Goal: Task Accomplishment & Management: Complete application form

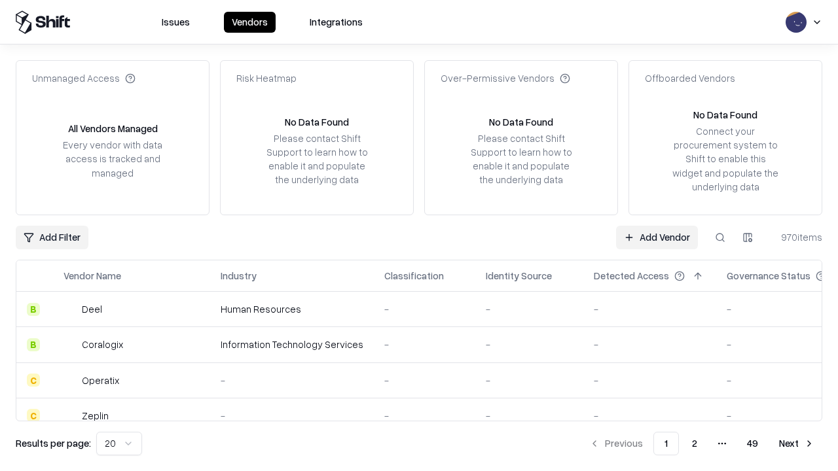
click at [657, 237] on link "Add Vendor" at bounding box center [657, 238] width 82 height 24
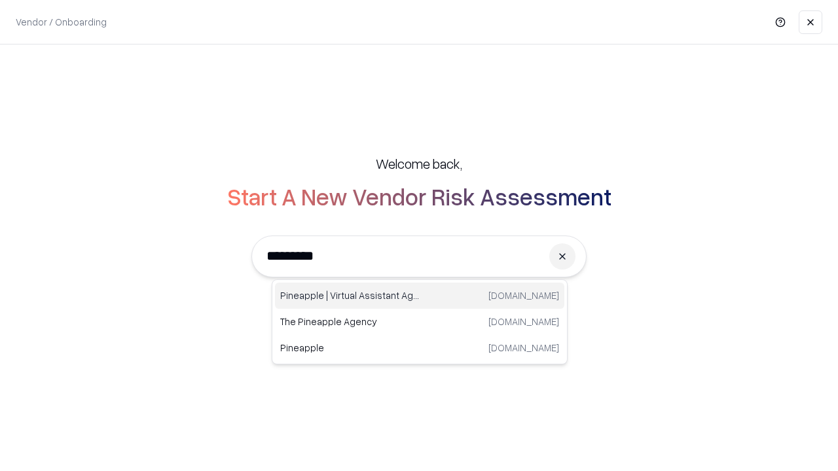
click at [420, 296] on div "Pineapple | Virtual Assistant Agency [DOMAIN_NAME]" at bounding box center [419, 296] width 289 height 26
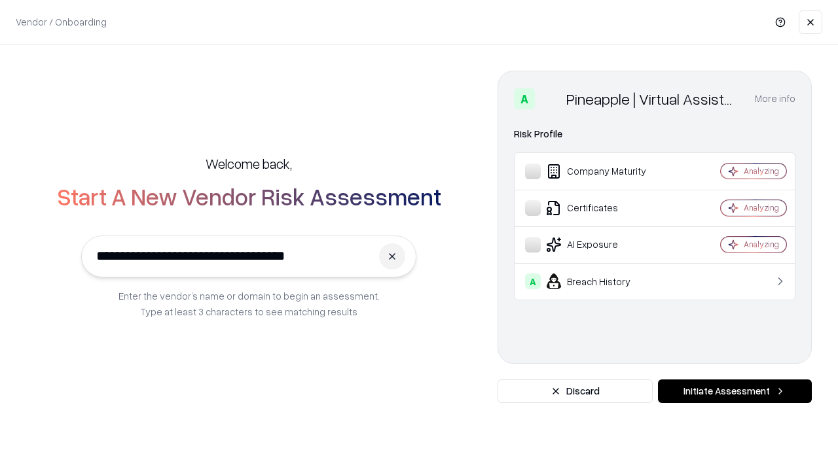
type input "**********"
click at [735, 392] on button "Initiate Assessment" at bounding box center [735, 392] width 154 height 24
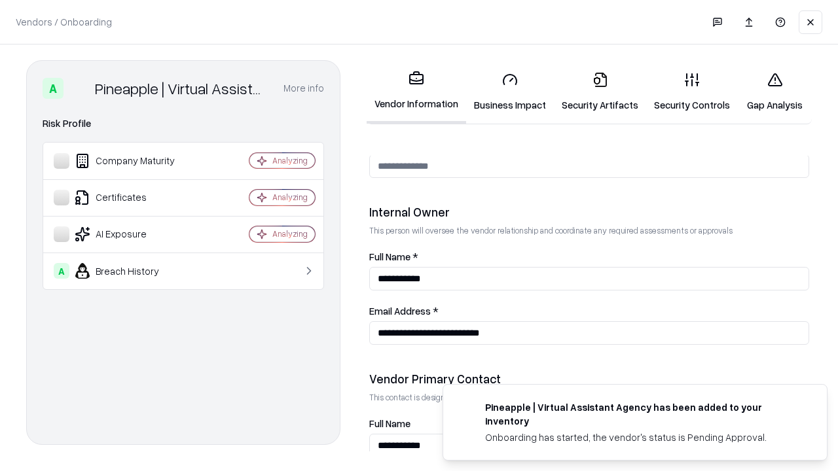
scroll to position [678, 0]
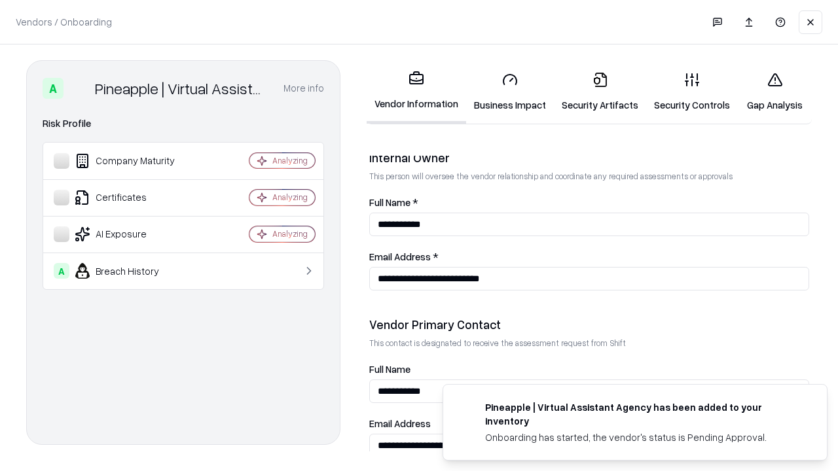
click at [510, 92] on link "Business Impact" at bounding box center [510, 92] width 88 height 61
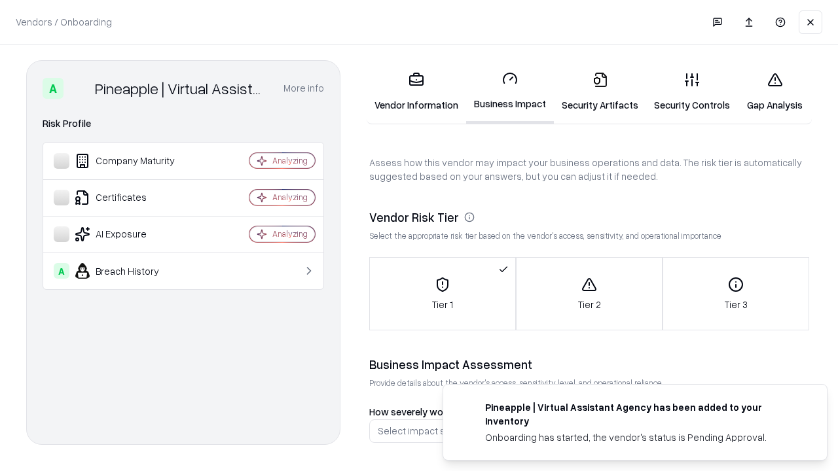
click at [600, 92] on link "Security Artifacts" at bounding box center [600, 92] width 92 height 61
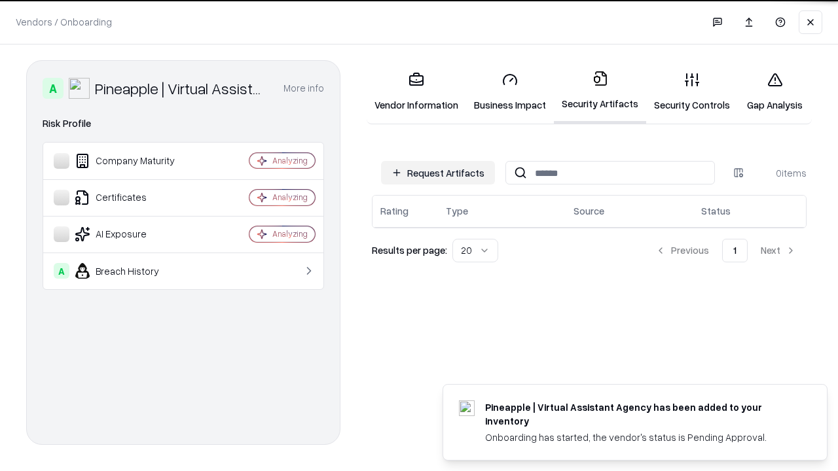
click at [438, 173] on button "Request Artifacts" at bounding box center [438, 173] width 114 height 24
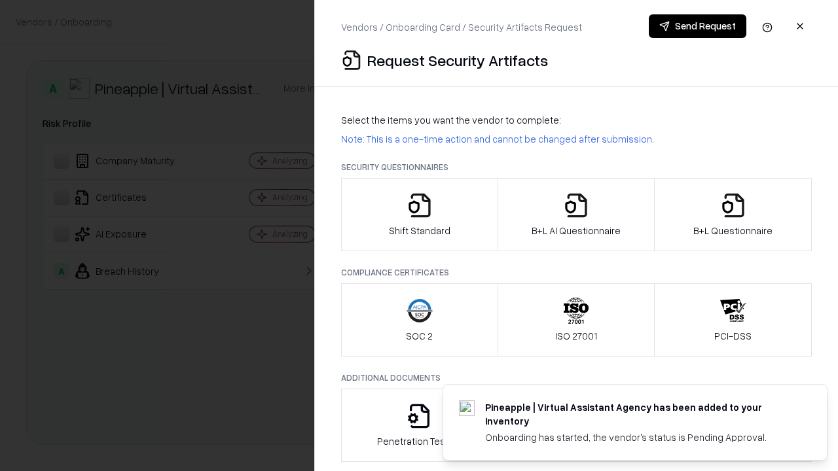
click at [419, 215] on icon "button" at bounding box center [420, 206] width 26 height 26
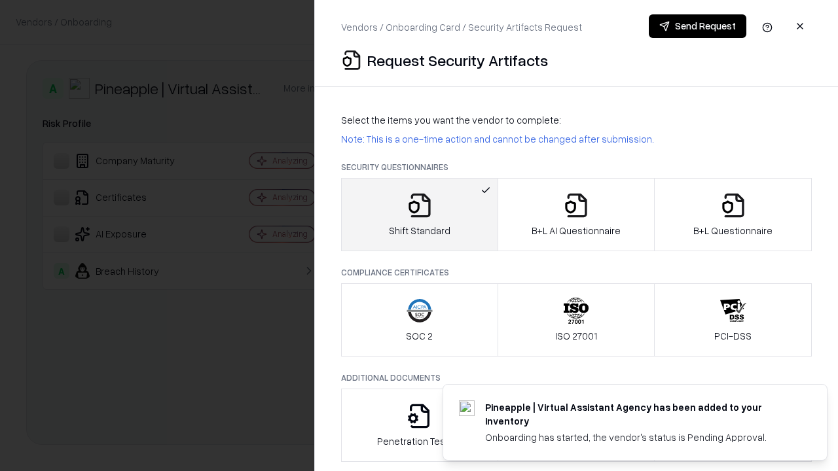
click at [697, 26] on button "Send Request" at bounding box center [698, 26] width 98 height 24
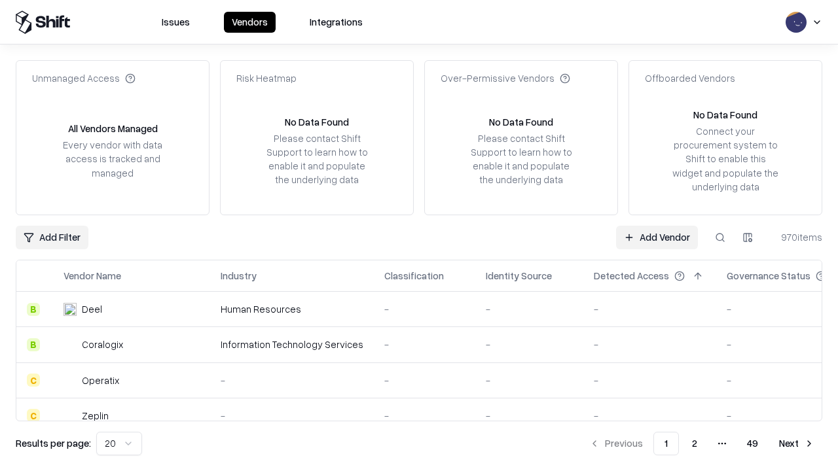
click at [720, 237] on button at bounding box center [721, 238] width 24 height 24
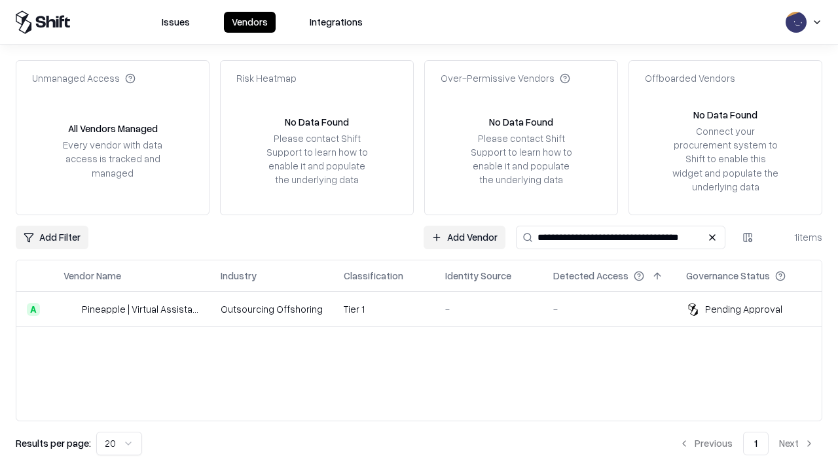
type input "**********"
click at [427, 309] on td "Tier 1" at bounding box center [383, 309] width 101 height 35
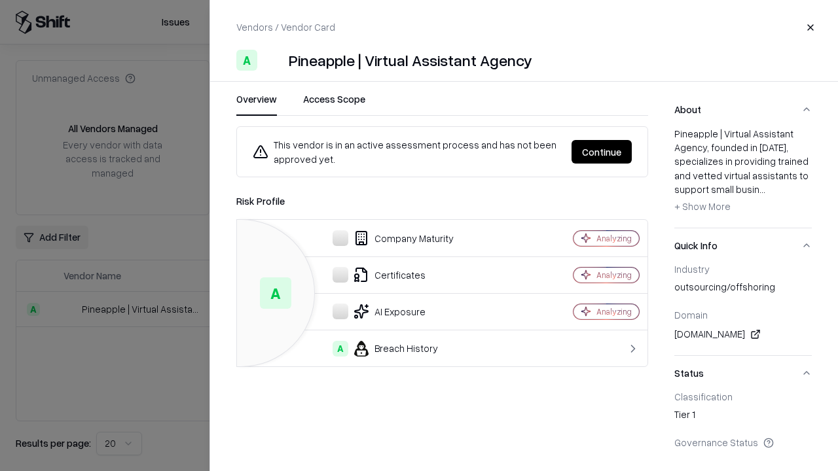
click at [602, 152] on button "Continue" at bounding box center [602, 152] width 60 height 24
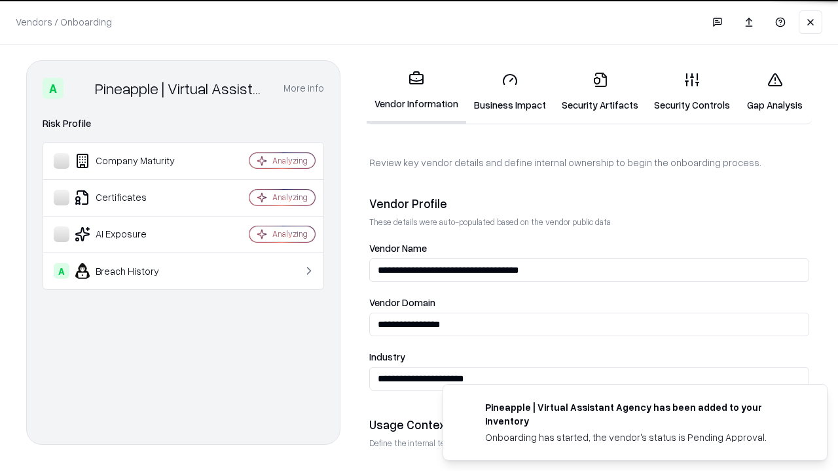
click at [600, 92] on link "Security Artifacts" at bounding box center [600, 92] width 92 height 61
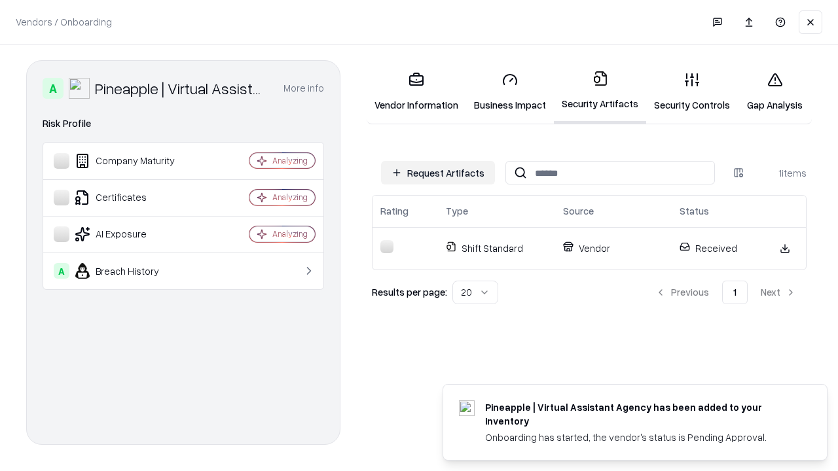
click at [692, 92] on link "Security Controls" at bounding box center [692, 92] width 92 height 61
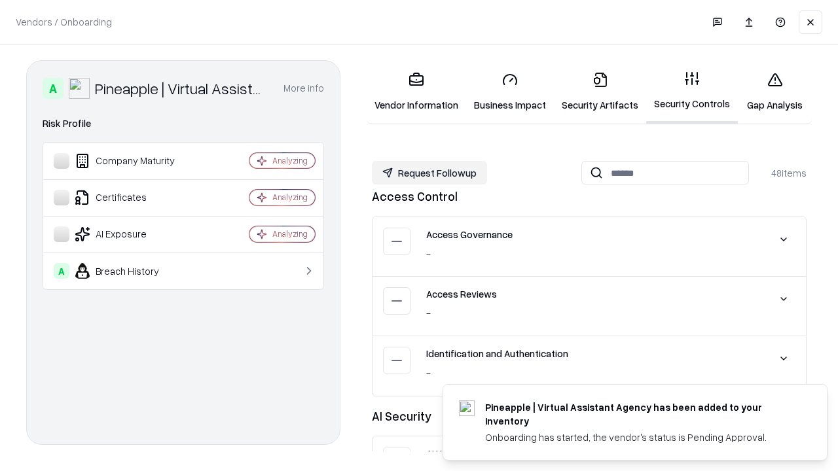
click at [430, 173] on button "Request Followup" at bounding box center [429, 173] width 115 height 24
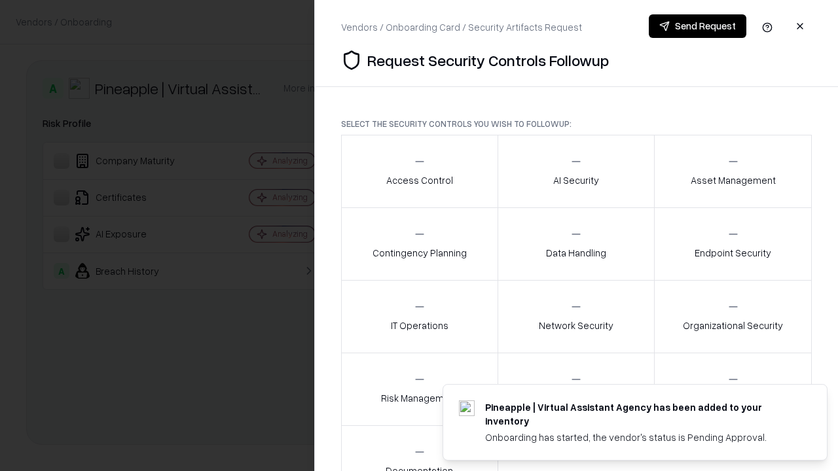
click at [419, 172] on div "Access Control" at bounding box center [419, 171] width 67 height 32
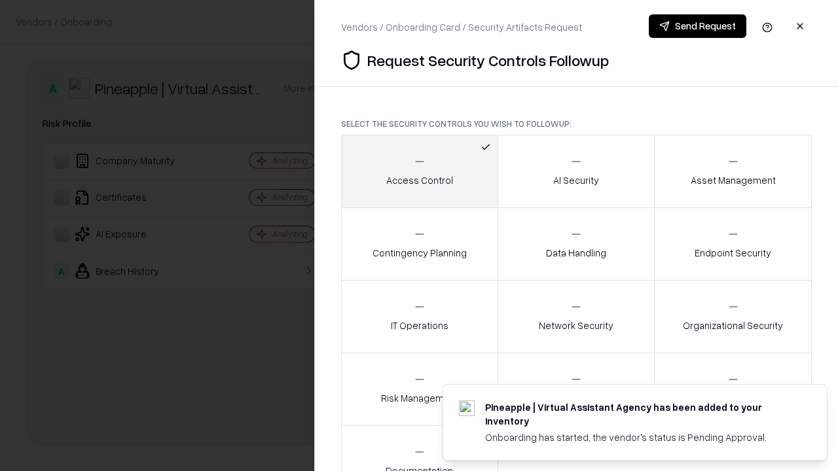
click at [697, 26] on button "Send Request" at bounding box center [698, 26] width 98 height 24
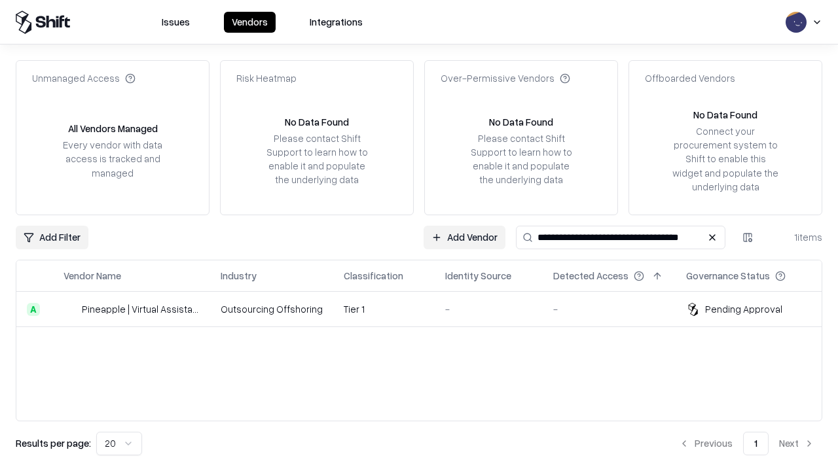
type input "**********"
click at [427, 309] on td "Tier 1" at bounding box center [383, 309] width 101 height 35
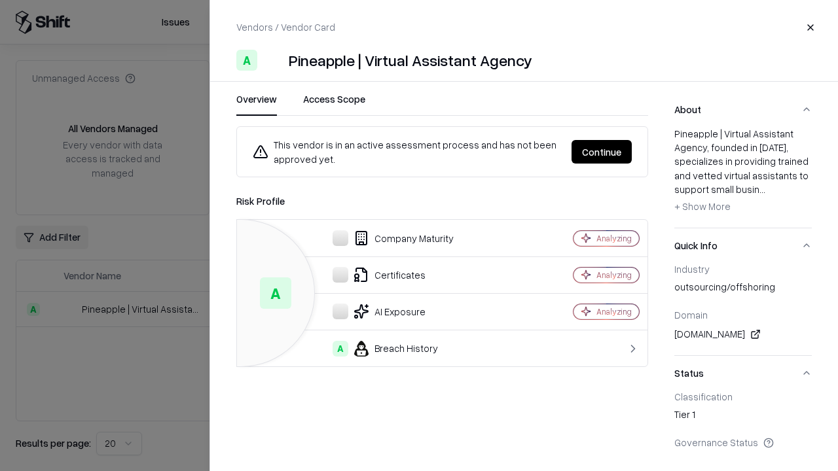
click at [602, 152] on button "Continue" at bounding box center [602, 152] width 60 height 24
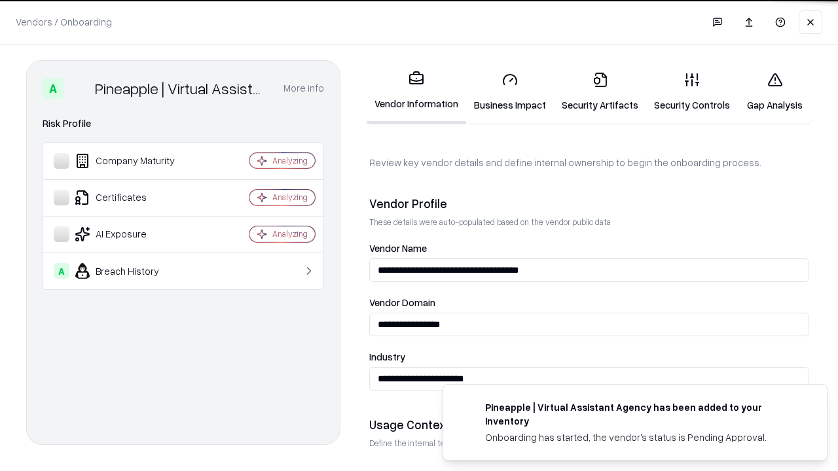
click at [775, 92] on link "Gap Analysis" at bounding box center [775, 92] width 74 height 61
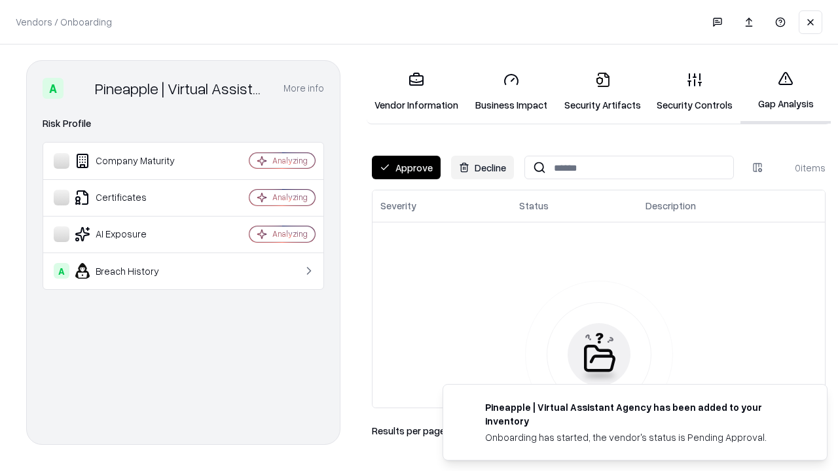
click at [406, 168] on button "Approve" at bounding box center [406, 168] width 69 height 24
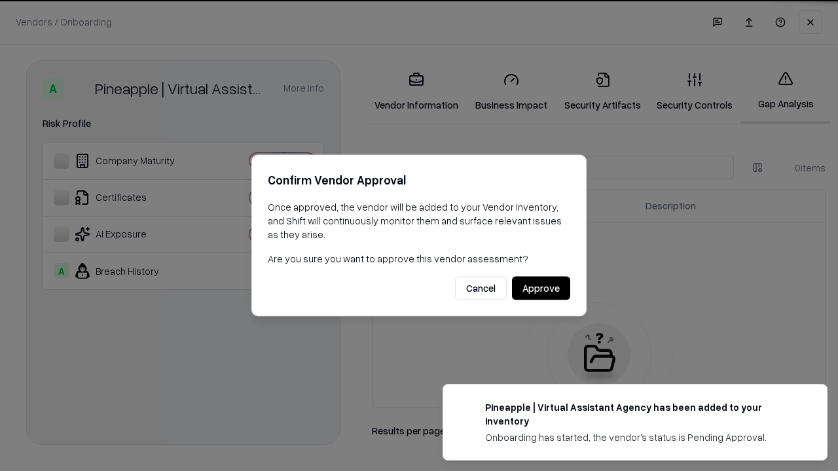
click at [541, 288] on button "Approve" at bounding box center [541, 289] width 58 height 24
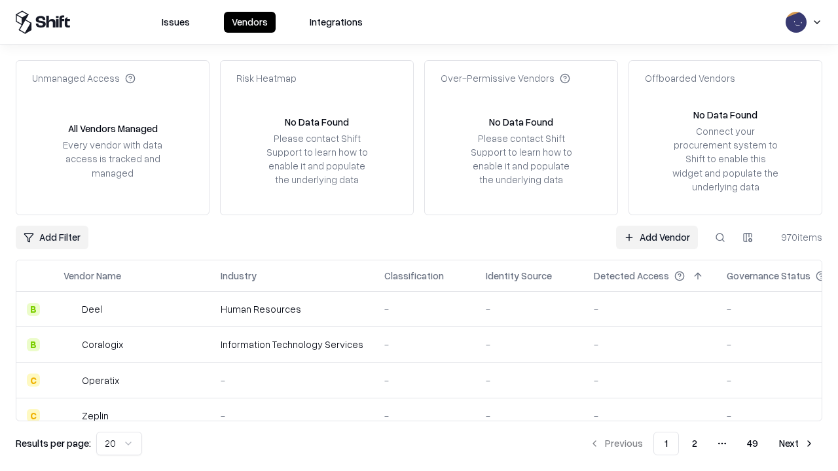
type input "**********"
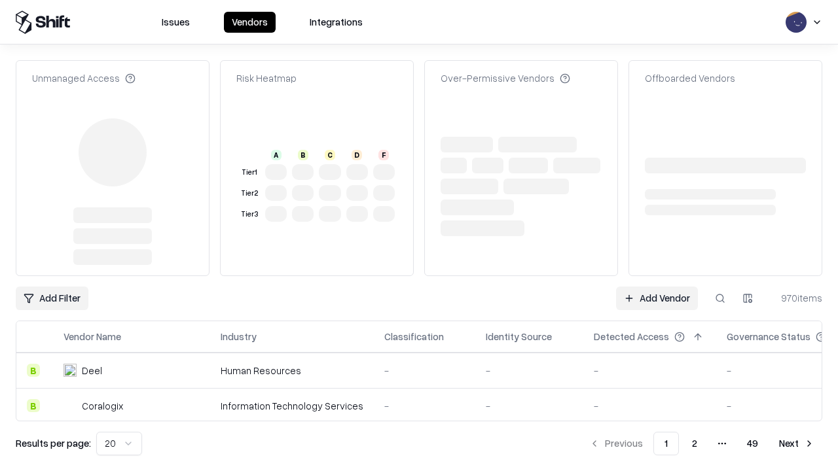
click at [657, 287] on link "Add Vendor" at bounding box center [657, 299] width 82 height 24
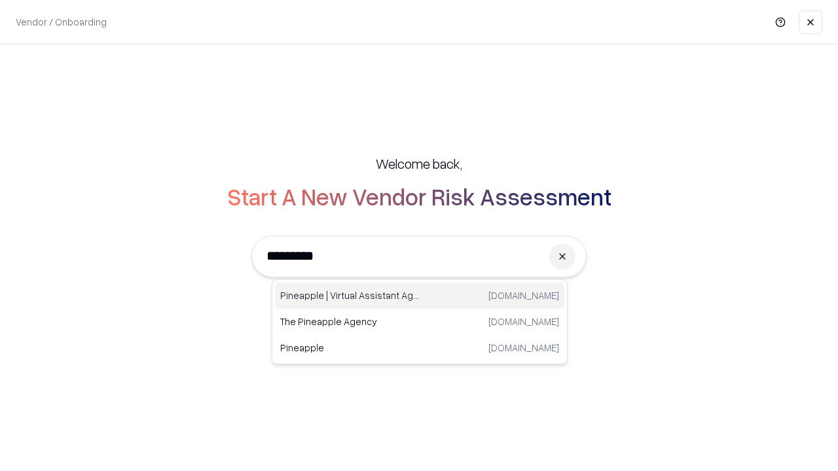
click at [420, 296] on div "Pineapple | Virtual Assistant Agency [DOMAIN_NAME]" at bounding box center [419, 296] width 289 height 26
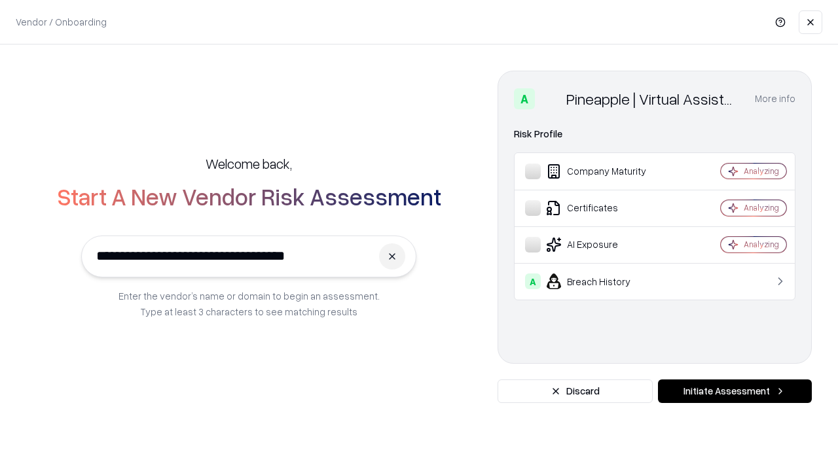
type input "**********"
click at [735, 392] on button "Initiate Assessment" at bounding box center [735, 392] width 154 height 24
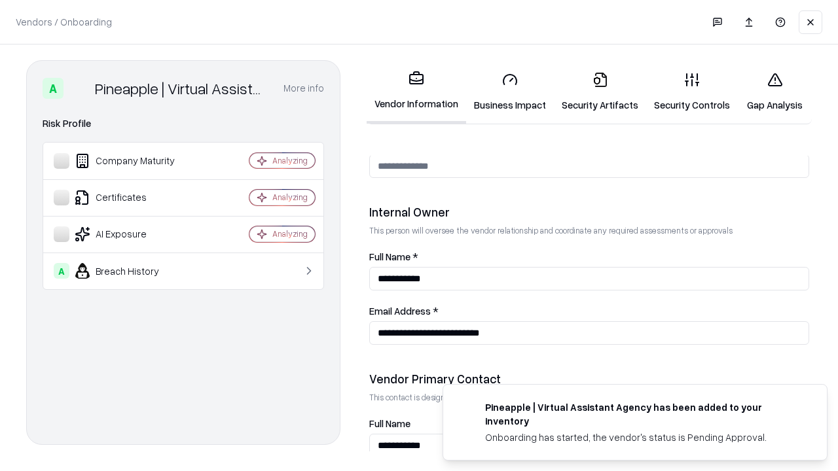
scroll to position [678, 0]
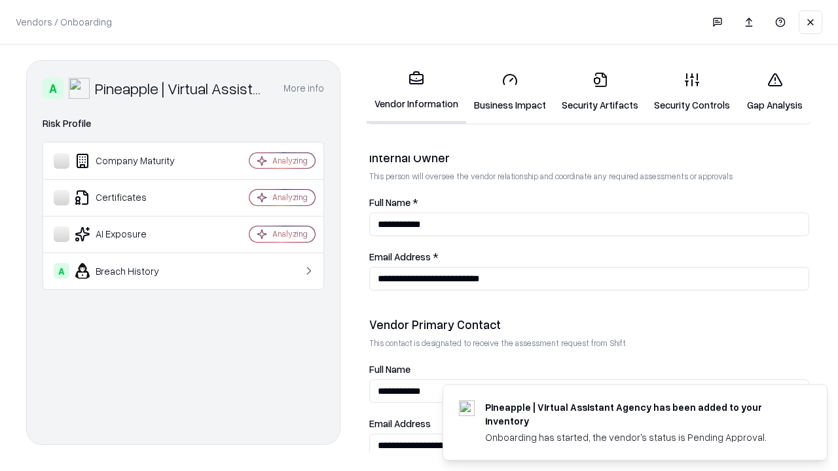
click at [775, 92] on link "Gap Analysis" at bounding box center [775, 92] width 74 height 61
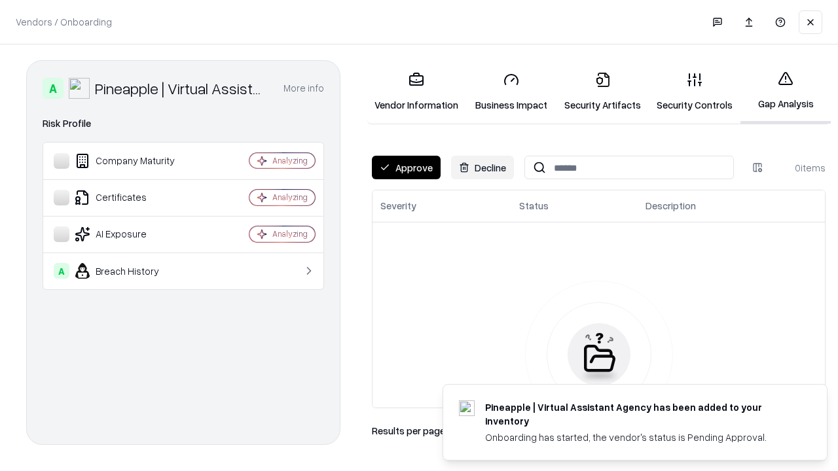
click at [406, 168] on button "Approve" at bounding box center [406, 168] width 69 height 24
